Goal: Information Seeking & Learning: Understand process/instructions

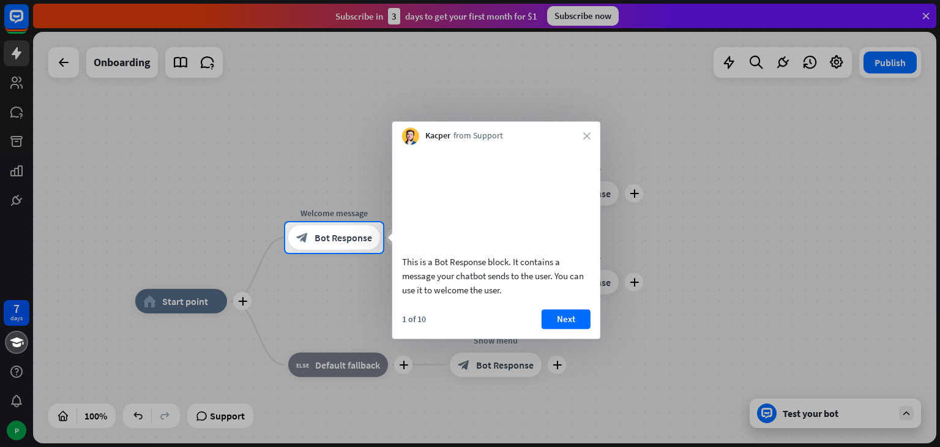
click at [923, 6] on div at bounding box center [470, 111] width 940 height 222
click at [926, 15] on div at bounding box center [470, 111] width 940 height 222
click at [558, 321] on div "This is a Bot Response block. It contains a message your chatbot sends to the u…" at bounding box center [496, 241] width 208 height 194
click at [560, 329] on button "Next" at bounding box center [566, 319] width 49 height 20
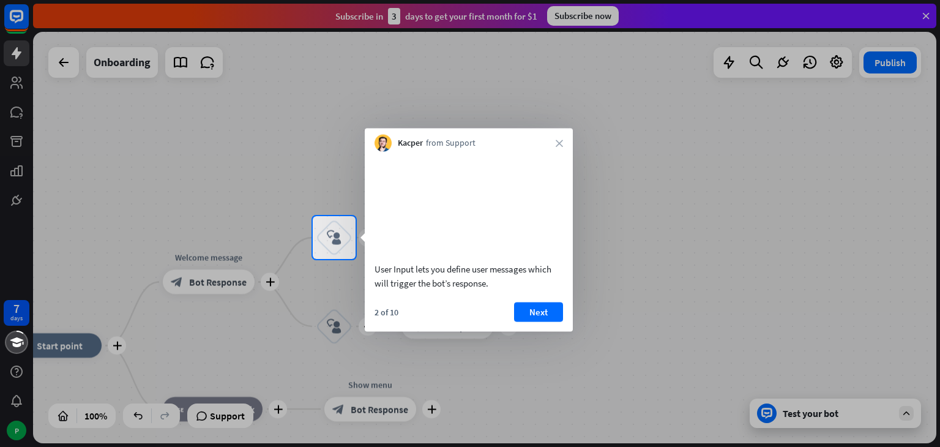
click at [551, 142] on div "Kacper from Support close" at bounding box center [469, 140] width 208 height 23
drag, startPoint x: 551, startPoint y: 142, endPoint x: 536, endPoint y: 325, distance: 183.6
click at [536, 325] on div "Kacper from Support close User Input lets you define user messages which will t…" at bounding box center [469, 230] width 208 height 203
click at [536, 321] on button "Next" at bounding box center [538, 312] width 49 height 20
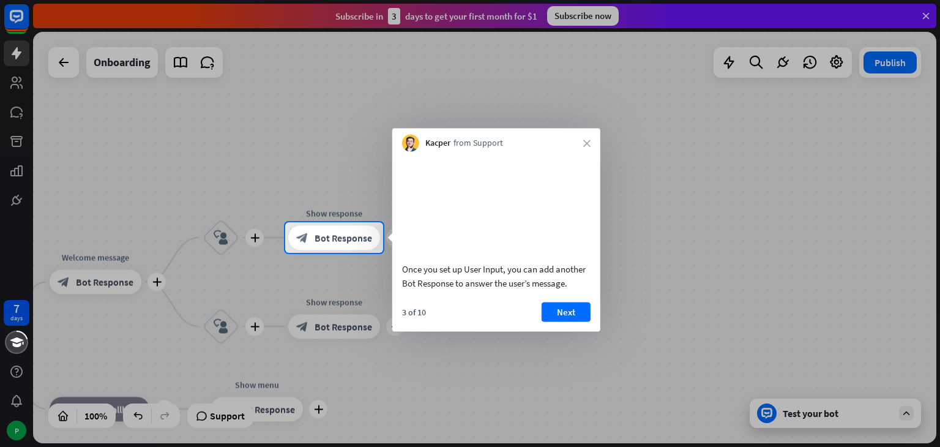
click at [568, 296] on div "Once you set up User Input, you can add another Bot Response to answer the user…" at bounding box center [496, 224] width 208 height 144
click at [562, 321] on button "Next" at bounding box center [566, 312] width 49 height 20
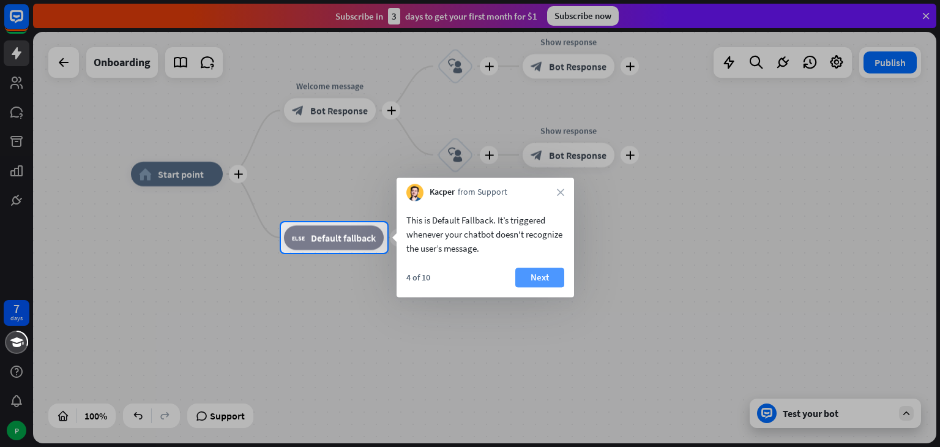
click at [536, 272] on button "Next" at bounding box center [539, 277] width 49 height 20
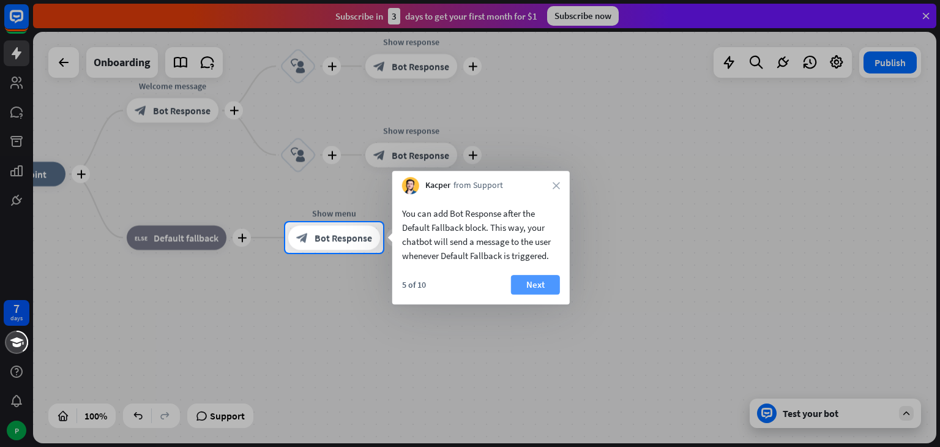
click at [536, 285] on button "Next" at bounding box center [535, 285] width 49 height 20
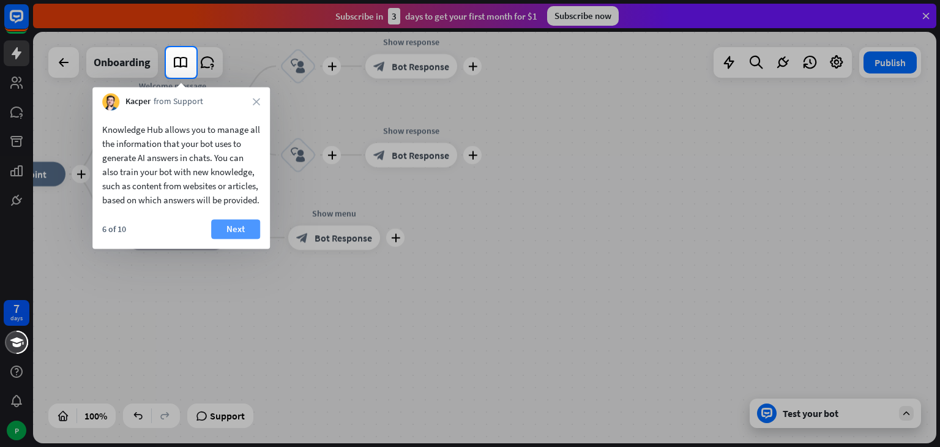
click at [253, 239] on button "Next" at bounding box center [235, 229] width 49 height 20
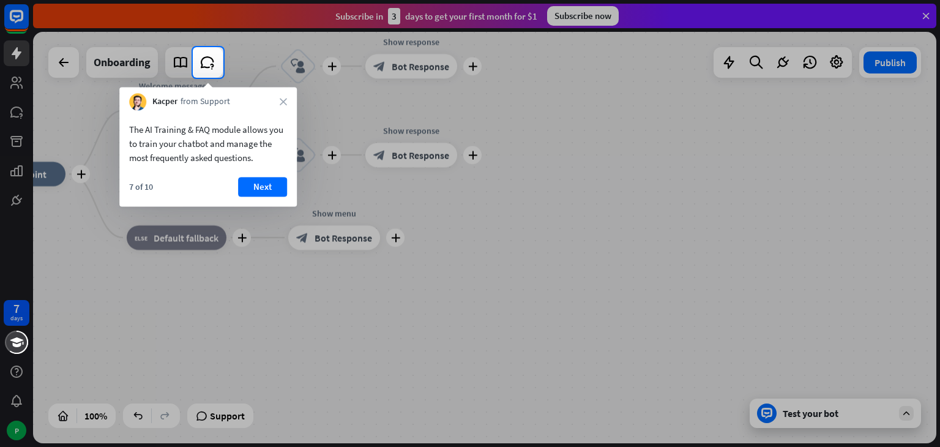
click at [267, 176] on div "The AI Training & FAQ module allows you to train your chatbot and manage the mo…" at bounding box center [207, 158] width 177 height 96
click at [267, 182] on button "Next" at bounding box center [262, 187] width 49 height 20
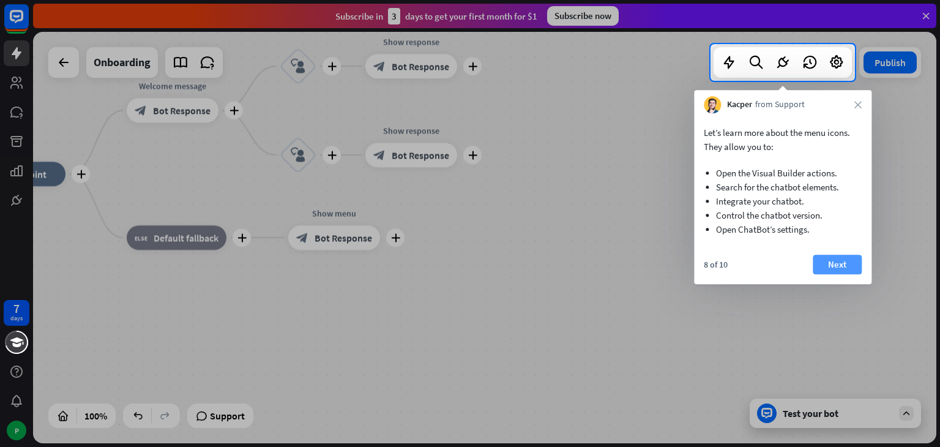
click at [843, 258] on button "Next" at bounding box center [837, 265] width 49 height 20
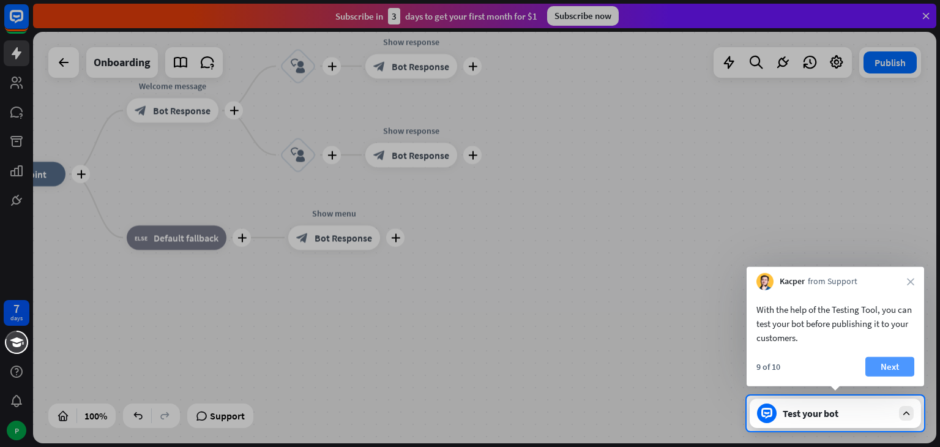
click at [886, 370] on button "Next" at bounding box center [889, 367] width 49 height 20
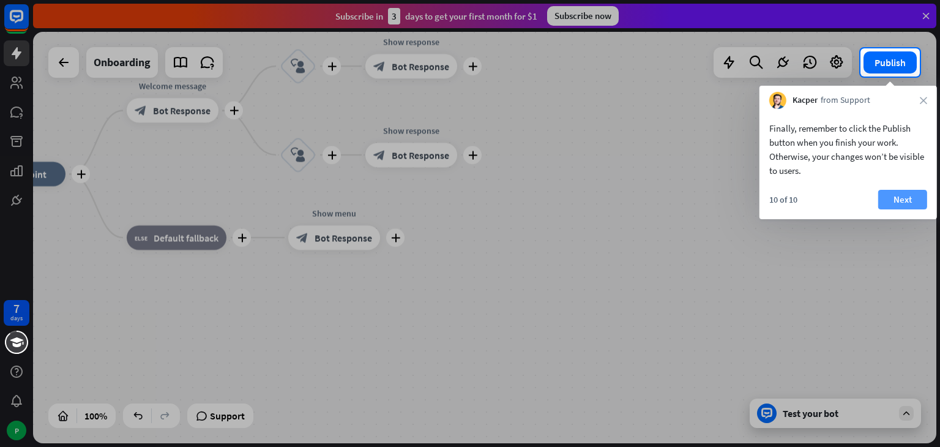
click at [897, 195] on button "Next" at bounding box center [902, 200] width 49 height 20
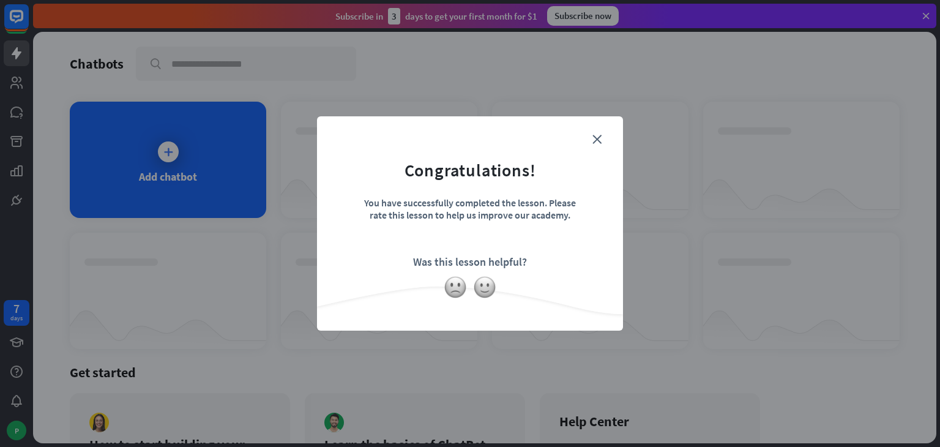
click at [588, 132] on form "Congratulations! You have successfully completed the lesson. Please rate this l…" at bounding box center [469, 205] width 275 height 146
click at [592, 141] on icon "close" at bounding box center [596, 139] width 9 height 9
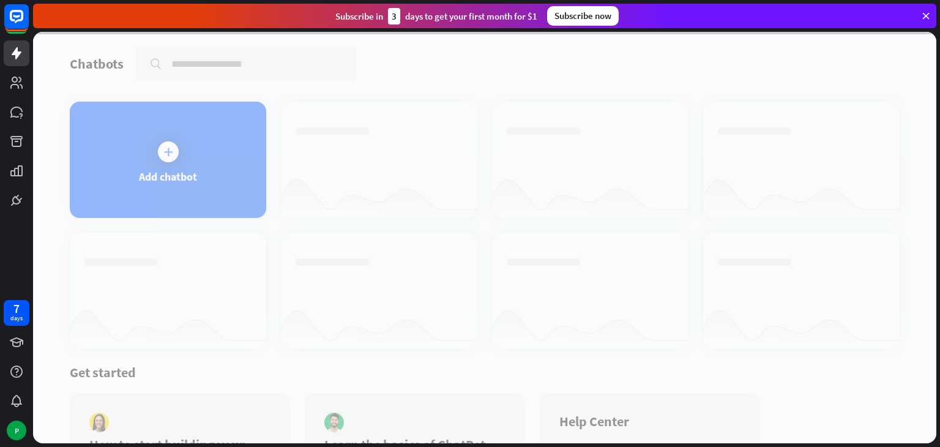
click at [146, 190] on div at bounding box center [484, 237] width 903 height 411
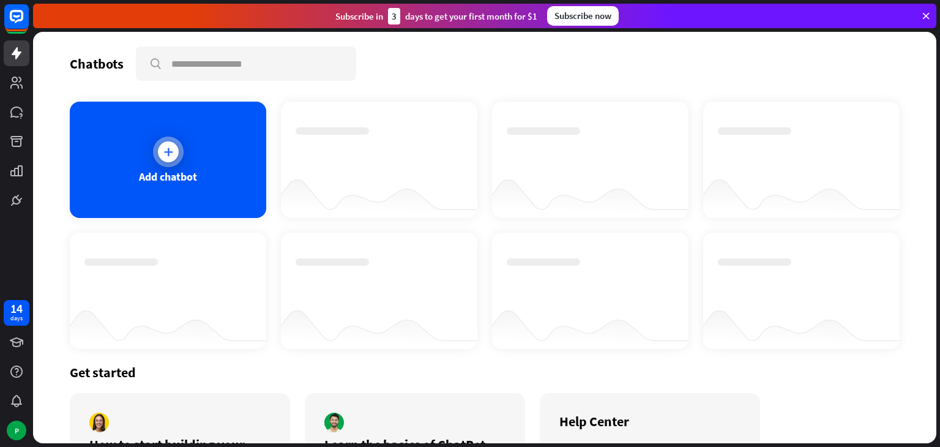
click at [154, 154] on div at bounding box center [168, 151] width 31 height 31
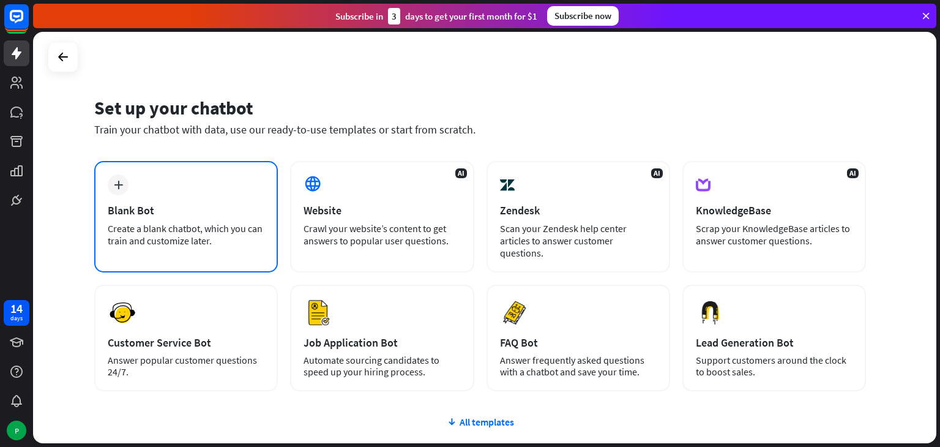
click at [264, 197] on div "plus Blank Bot Create a blank chatbot, which you can train and customize later." at bounding box center [186, 216] width 184 height 111
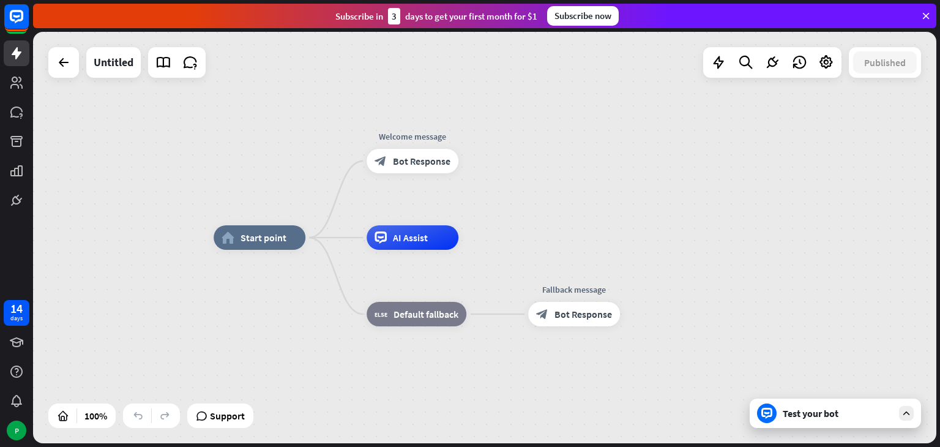
click at [925, 9] on div "Subscribe [DATE] to get your first month for $1 Subscribe now" at bounding box center [484, 16] width 903 height 24
click at [920, 15] on div "Subscribe [DATE] to get your first month for $1 Subscribe now" at bounding box center [484, 16] width 903 height 24
click at [922, 18] on icon at bounding box center [925, 15] width 11 height 11
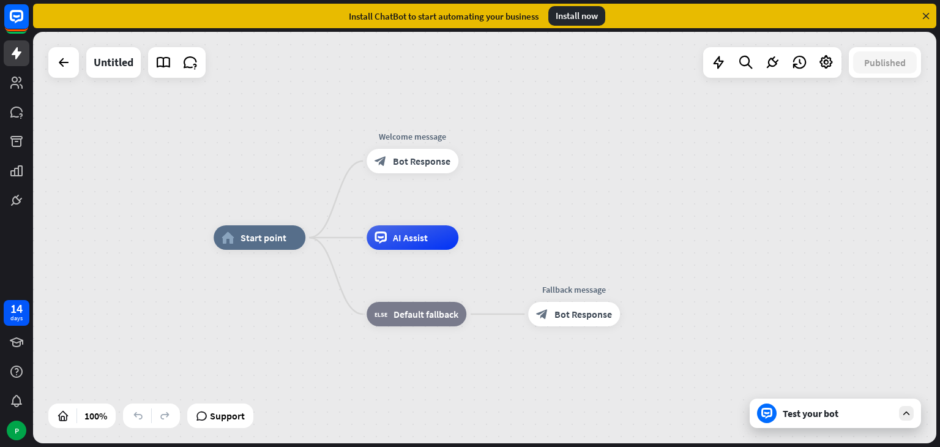
click at [923, 13] on icon at bounding box center [925, 15] width 11 height 11
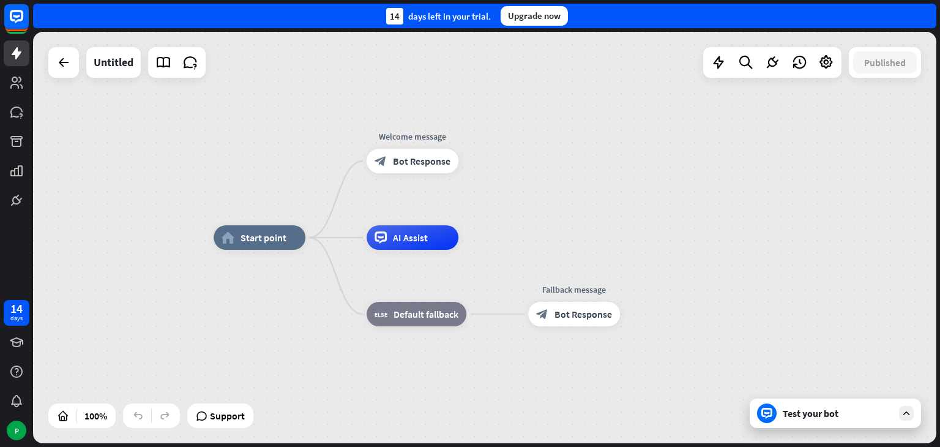
click at [923, 13] on div "14 days left in your trial. Upgrade now" at bounding box center [484, 16] width 903 height 24
